Goal: Task Accomplishment & Management: Use online tool/utility

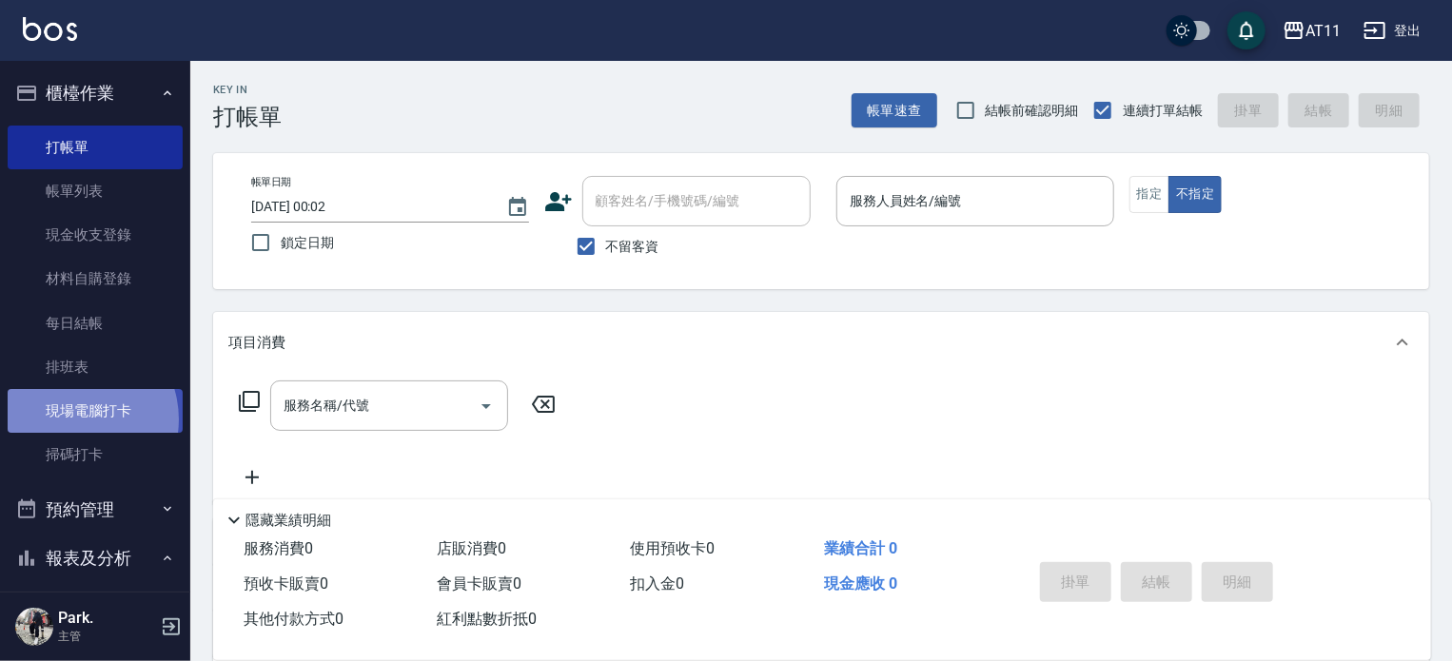
click at [72, 420] on link "現場電腦打卡" at bounding box center [95, 411] width 175 height 44
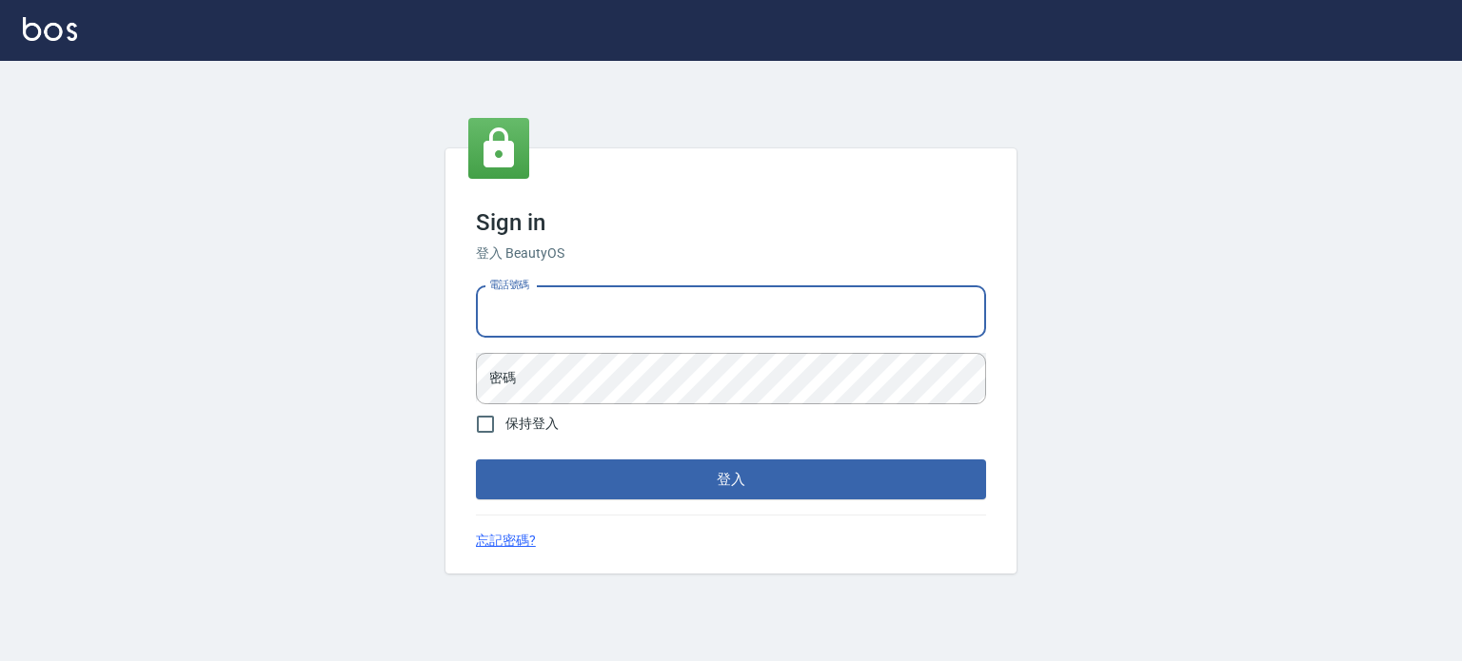
click at [738, 326] on input "電話號碼" at bounding box center [731, 311] width 510 height 51
type input "0953539532"
click at [476, 460] on button "登入" at bounding box center [731, 480] width 510 height 40
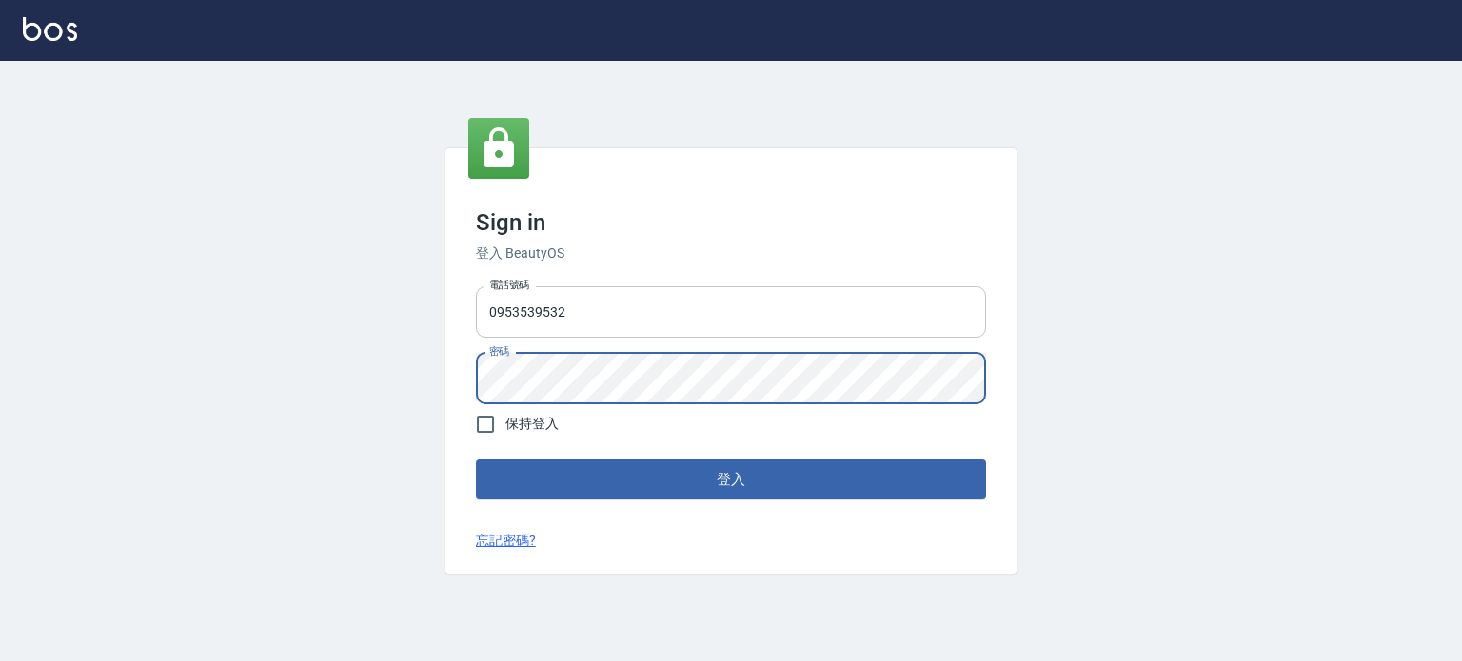
click at [476, 460] on button "登入" at bounding box center [731, 480] width 510 height 40
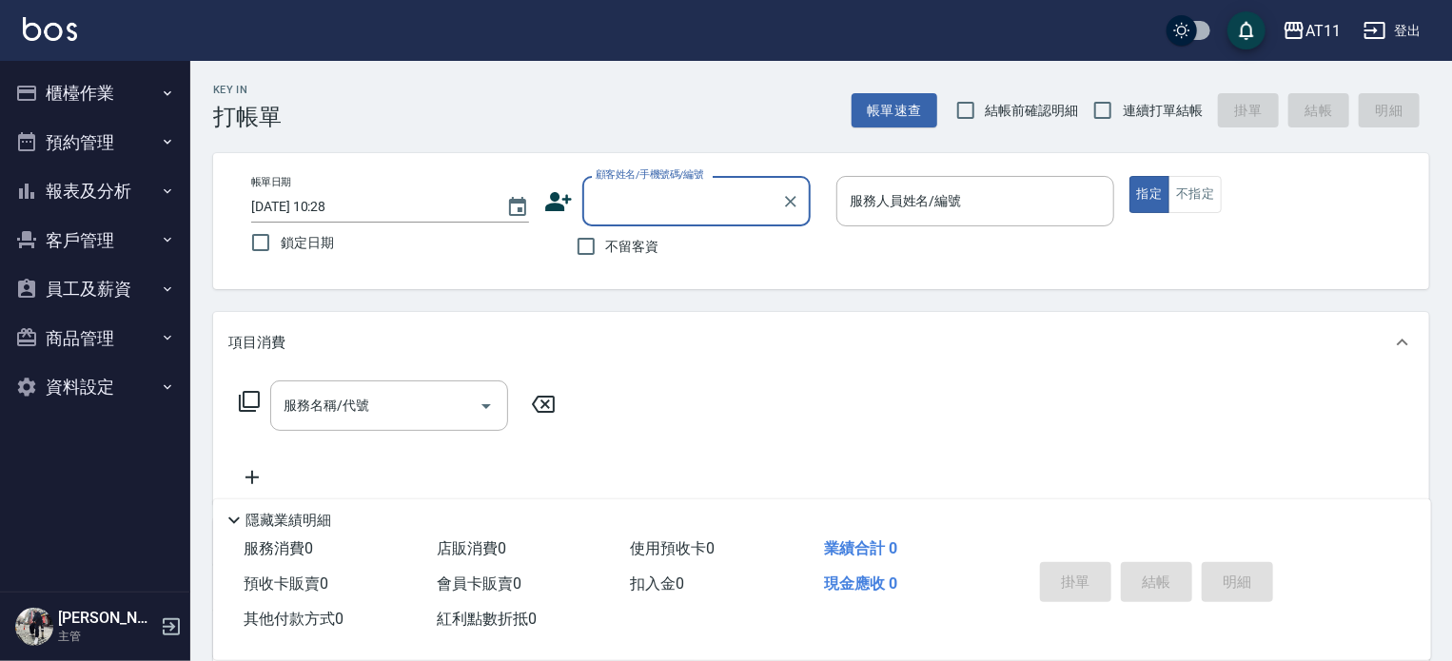
click at [90, 102] on button "櫃檯作業" at bounding box center [95, 93] width 175 height 49
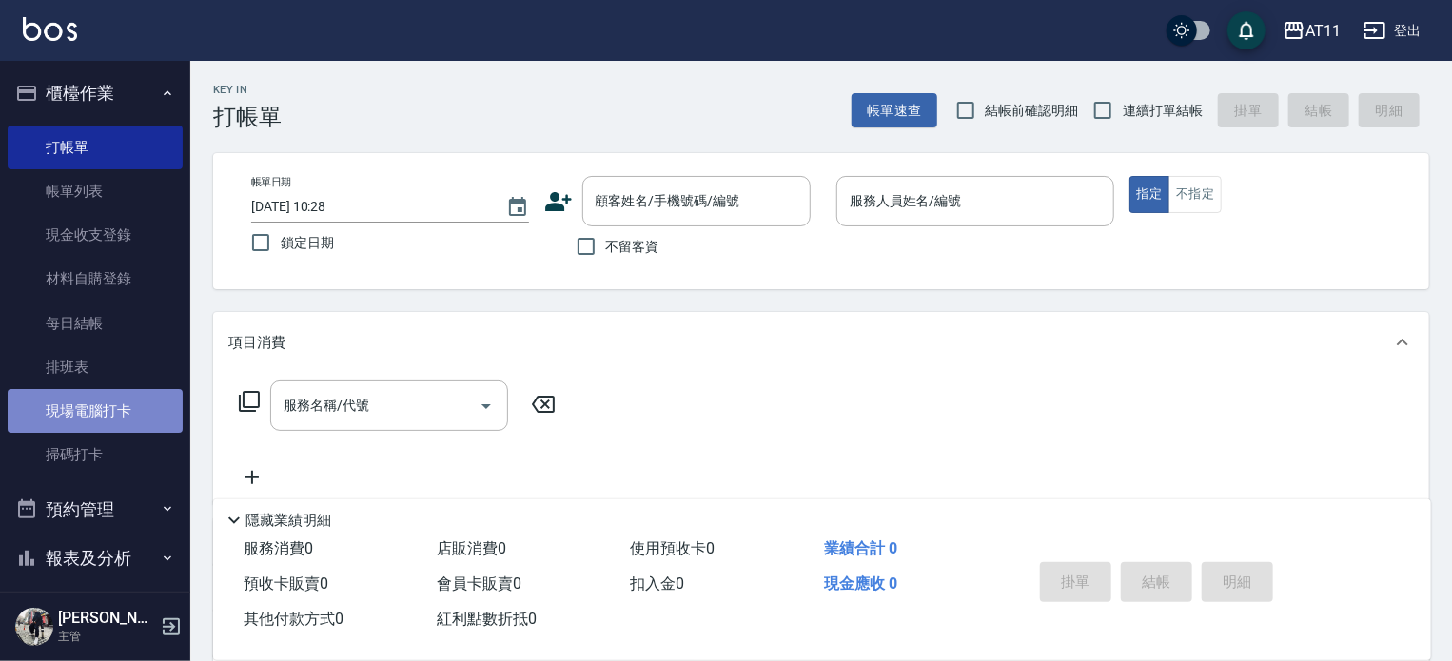
click at [128, 397] on link "現場電腦打卡" at bounding box center [95, 411] width 175 height 44
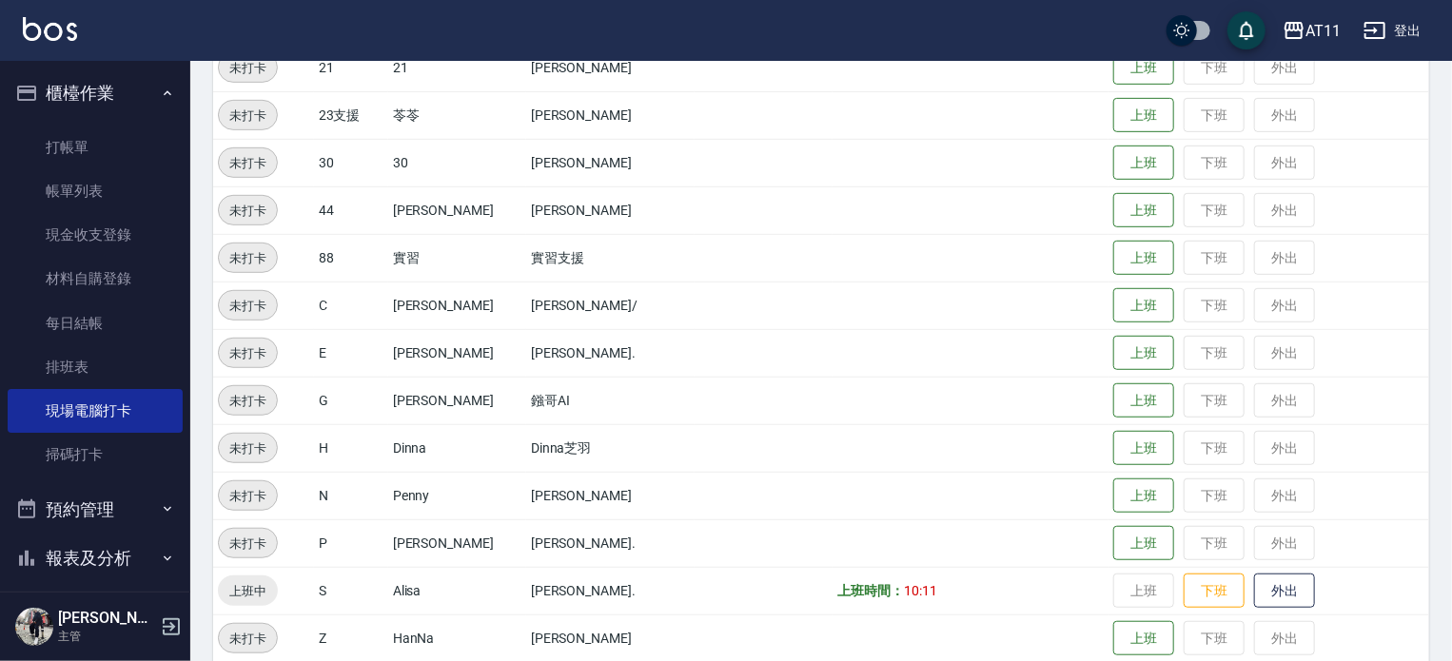
scroll to position [571, 0]
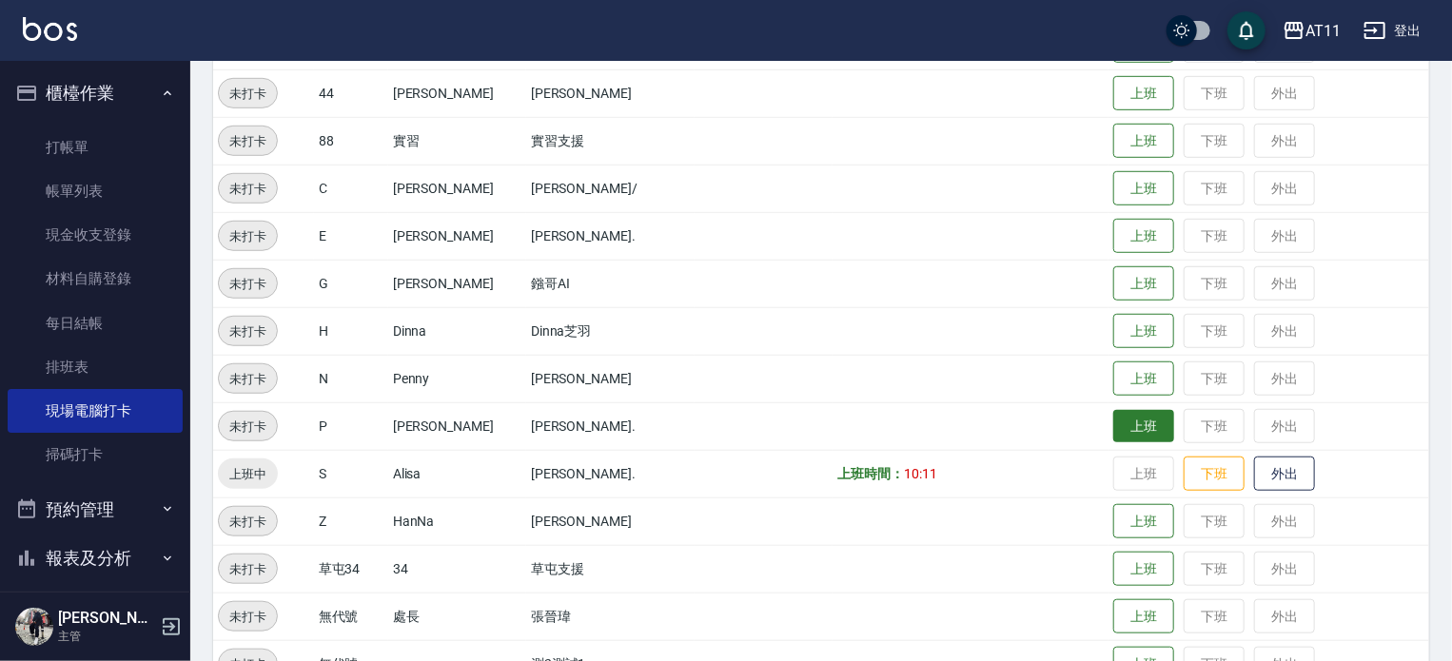
click at [1134, 429] on button "上班" at bounding box center [1143, 426] width 61 height 33
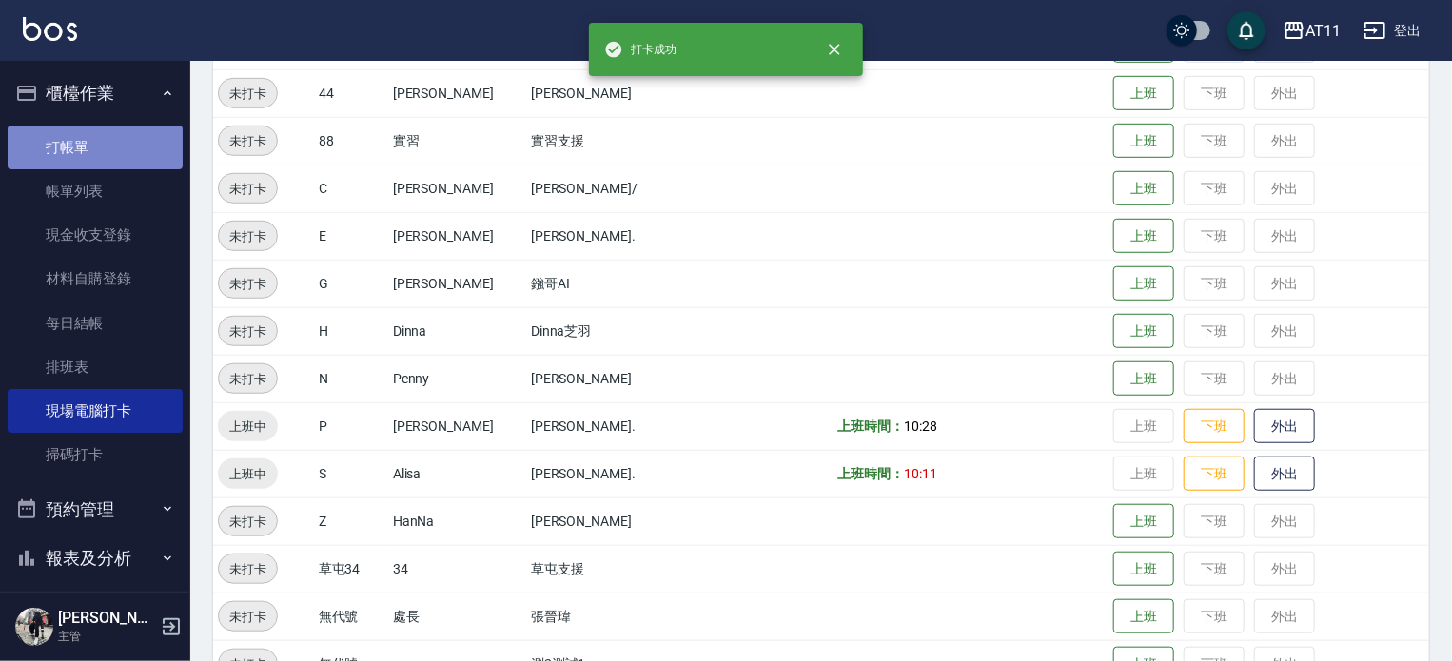
click at [114, 151] on link "打帳單" at bounding box center [95, 148] width 175 height 44
